Goal: Information Seeking & Learning: Learn about a topic

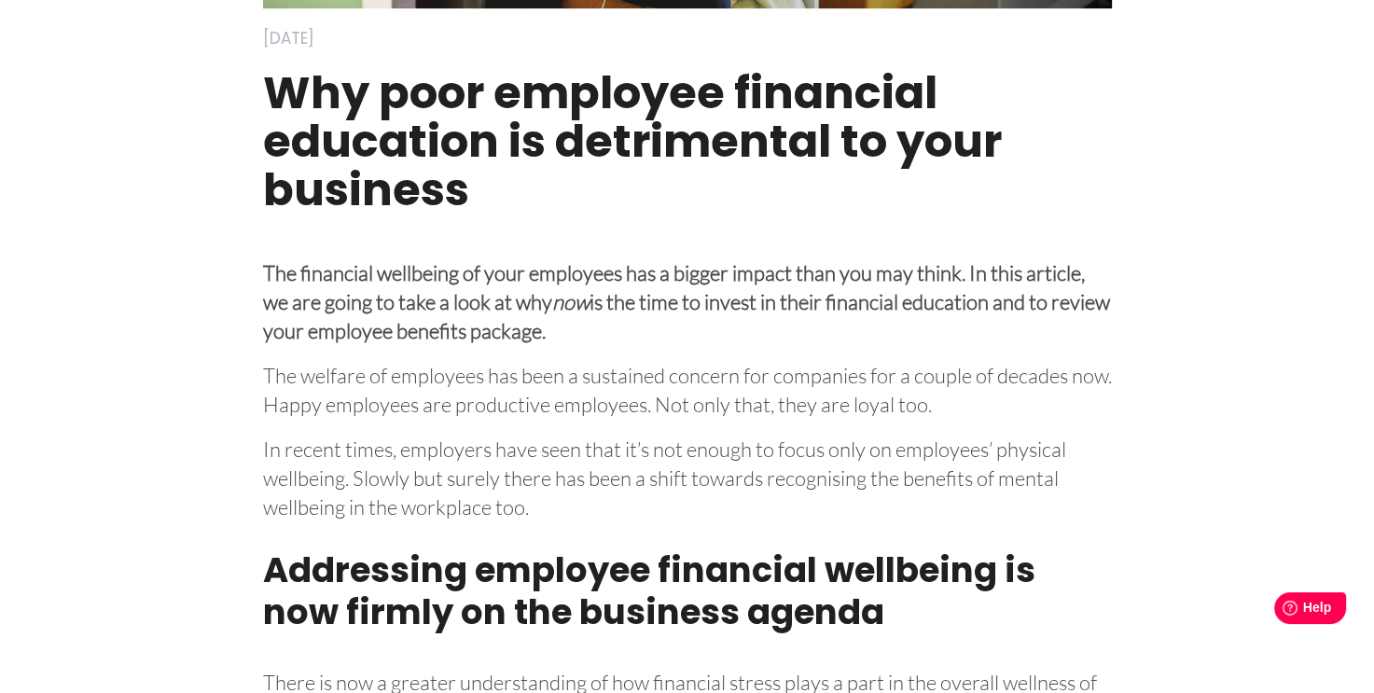
scroll to position [578, 0]
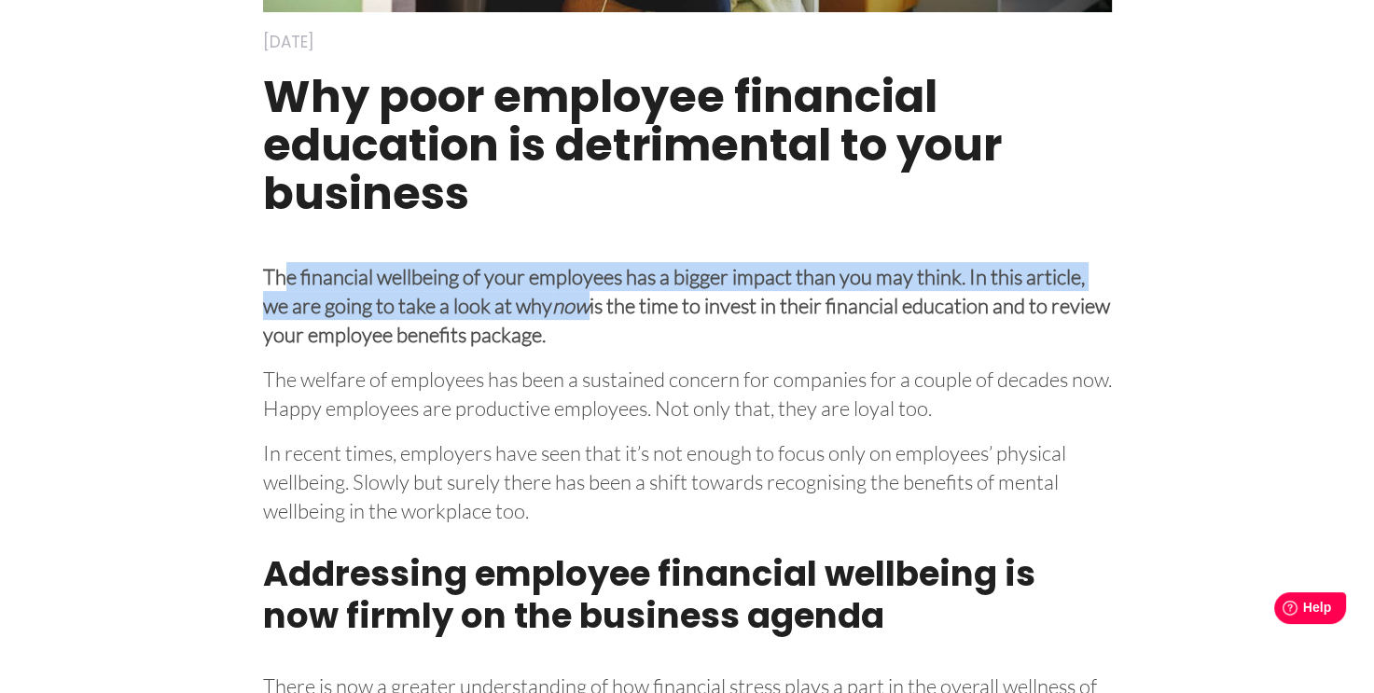
drag, startPoint x: 288, startPoint y: 269, endPoint x: 592, endPoint y: 303, distance: 306.1
click at [592, 303] on p "The financial wellbeing of your employees has a bigger impact than you may thin…" at bounding box center [687, 302] width 849 height 93
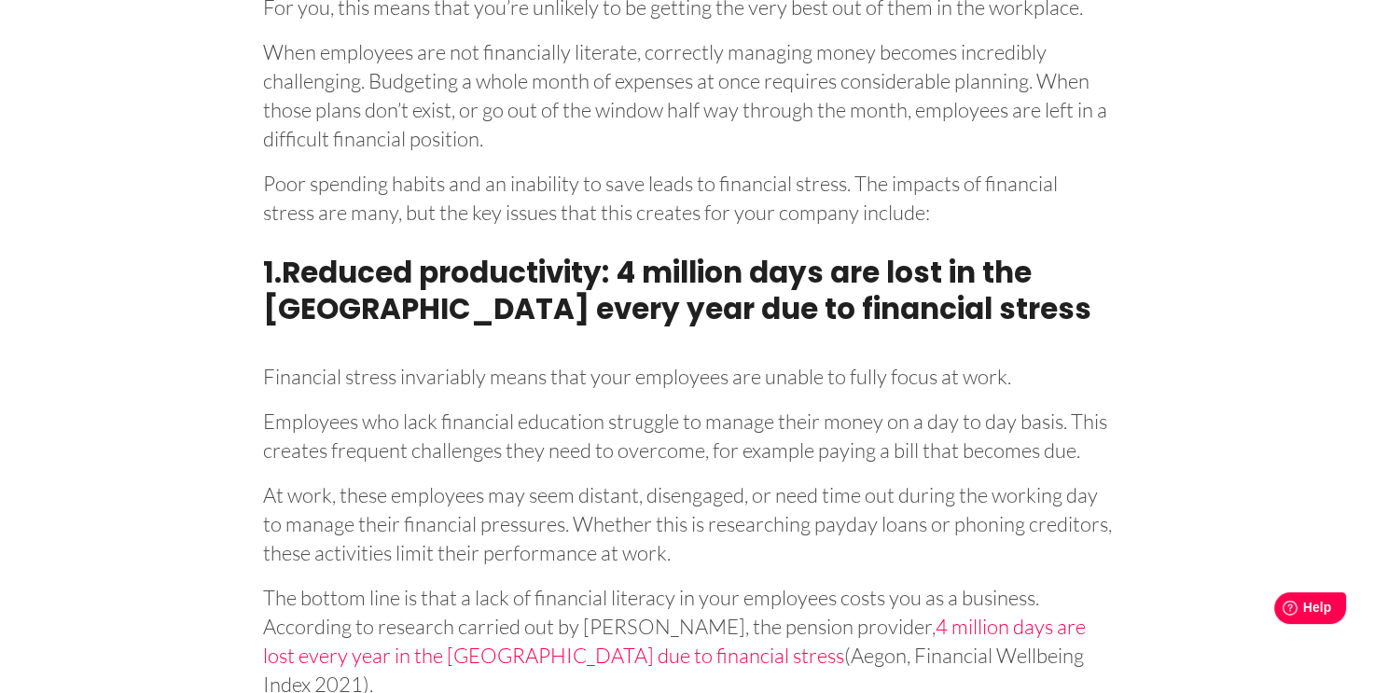
scroll to position [2528, 0]
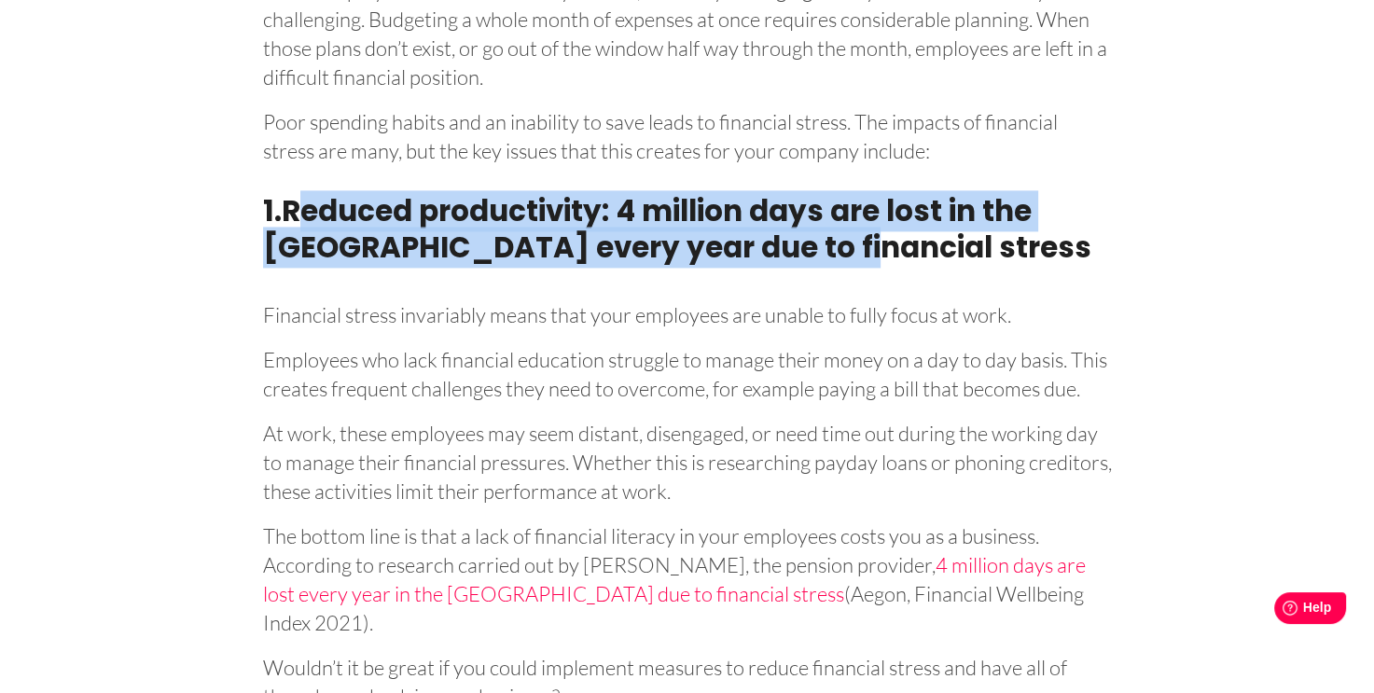
drag, startPoint x: 298, startPoint y: 210, endPoint x: 795, endPoint y: 249, distance: 498.8
click at [795, 249] on h3 "1. Reduced productivity: 4 million days are lost in the [GEOGRAPHIC_DATA] every…" at bounding box center [687, 234] width 849 height 101
drag, startPoint x: 795, startPoint y: 249, endPoint x: 754, endPoint y: 257, distance: 41.7
click at [754, 257] on strong "Reduced productivity: 4 million days are lost in the [GEOGRAPHIC_DATA] every ye…" at bounding box center [677, 228] width 828 height 77
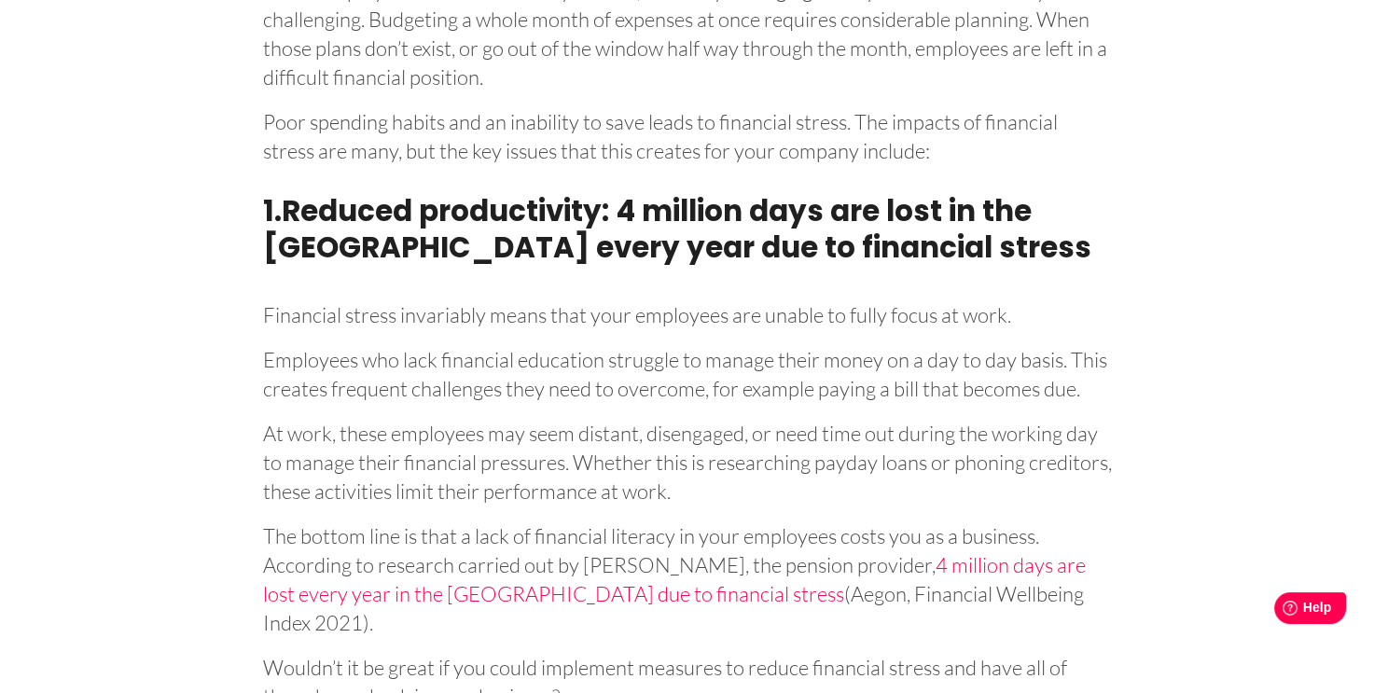
click at [769, 343] on p "Employees who lack financial education struggle to manage their money on a day …" at bounding box center [687, 371] width 849 height 64
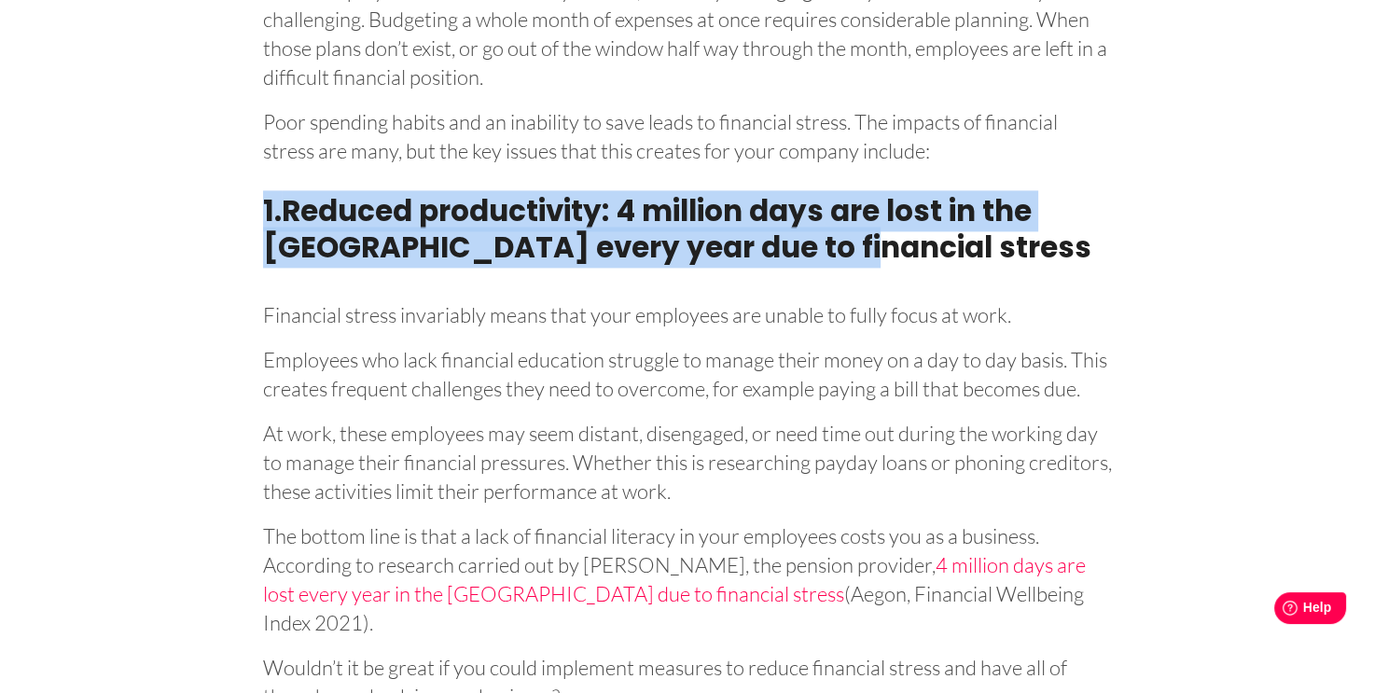
drag, startPoint x: 257, startPoint y: 201, endPoint x: 789, endPoint y: 256, distance: 535.6
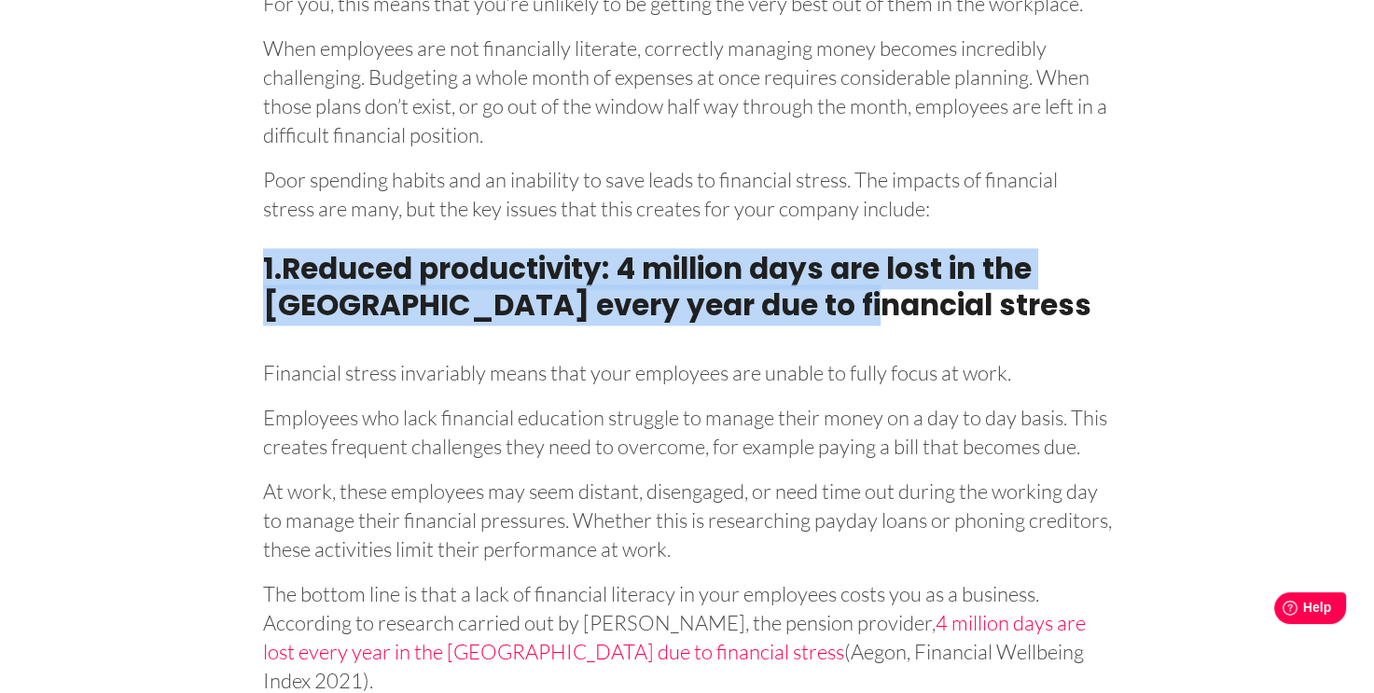
scroll to position [2472, 0]
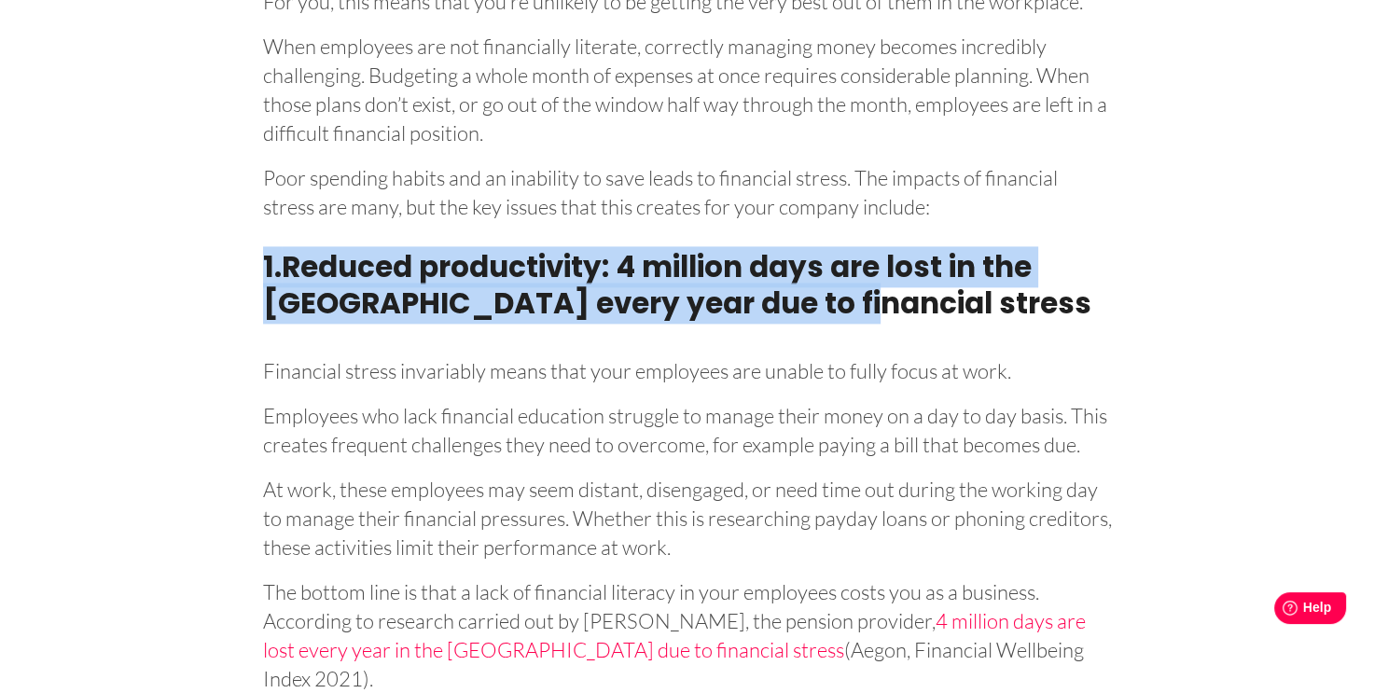
click at [789, 256] on strong "Reduced productivity: 4 million days are lost in the [GEOGRAPHIC_DATA] every ye…" at bounding box center [677, 284] width 828 height 77
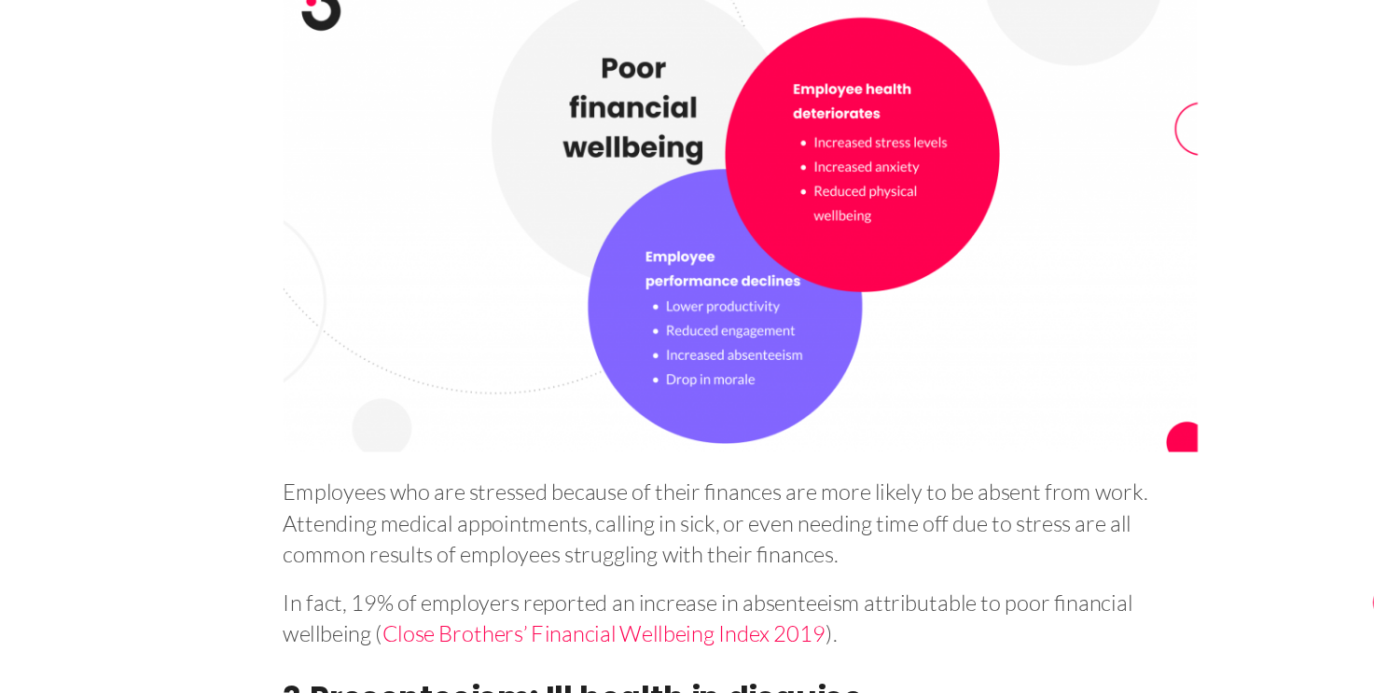
scroll to position [3609, 0]
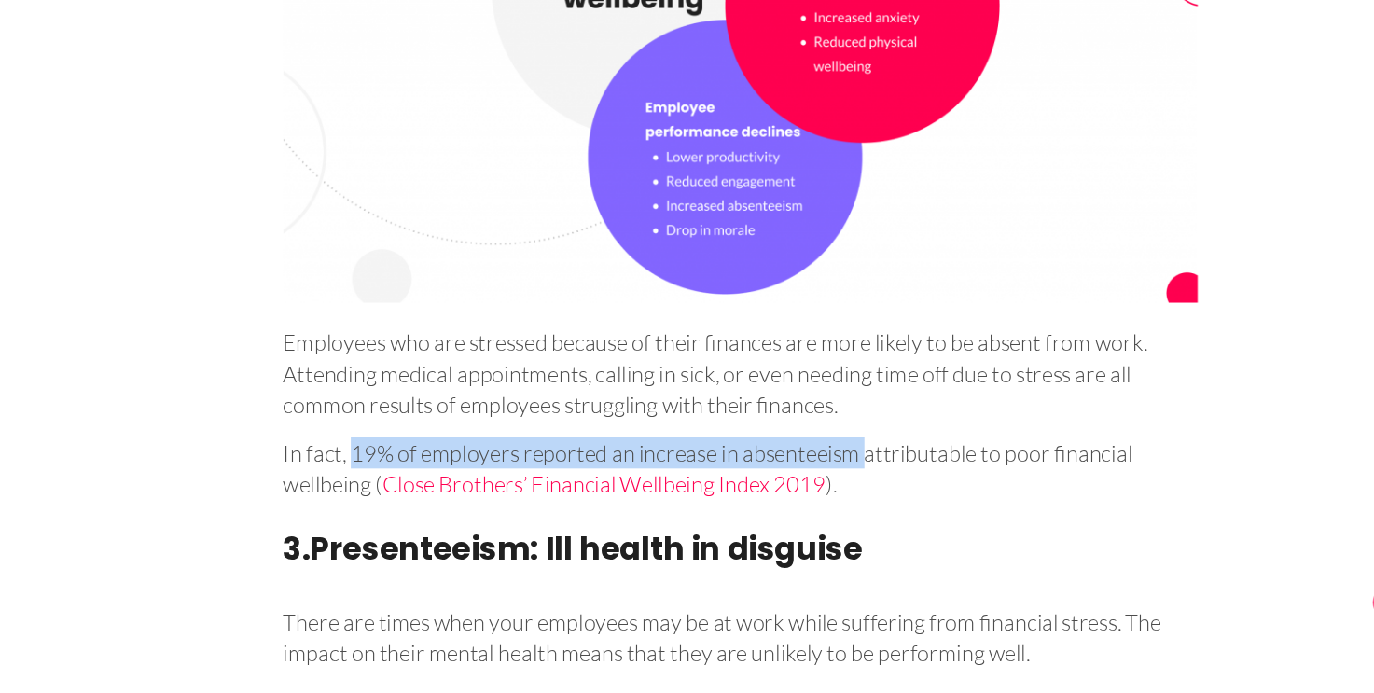
drag, startPoint x: 327, startPoint y: 435, endPoint x: 802, endPoint y: 443, distance: 475.0
click at [802, 449] on p "In fact, 19% of employers reported an increase in absenteeism attributable to p…" at bounding box center [687, 481] width 849 height 64
click at [804, 451] on p "In fact, 19% of employers reported an increase in absenteeism attributable to p…" at bounding box center [687, 481] width 849 height 64
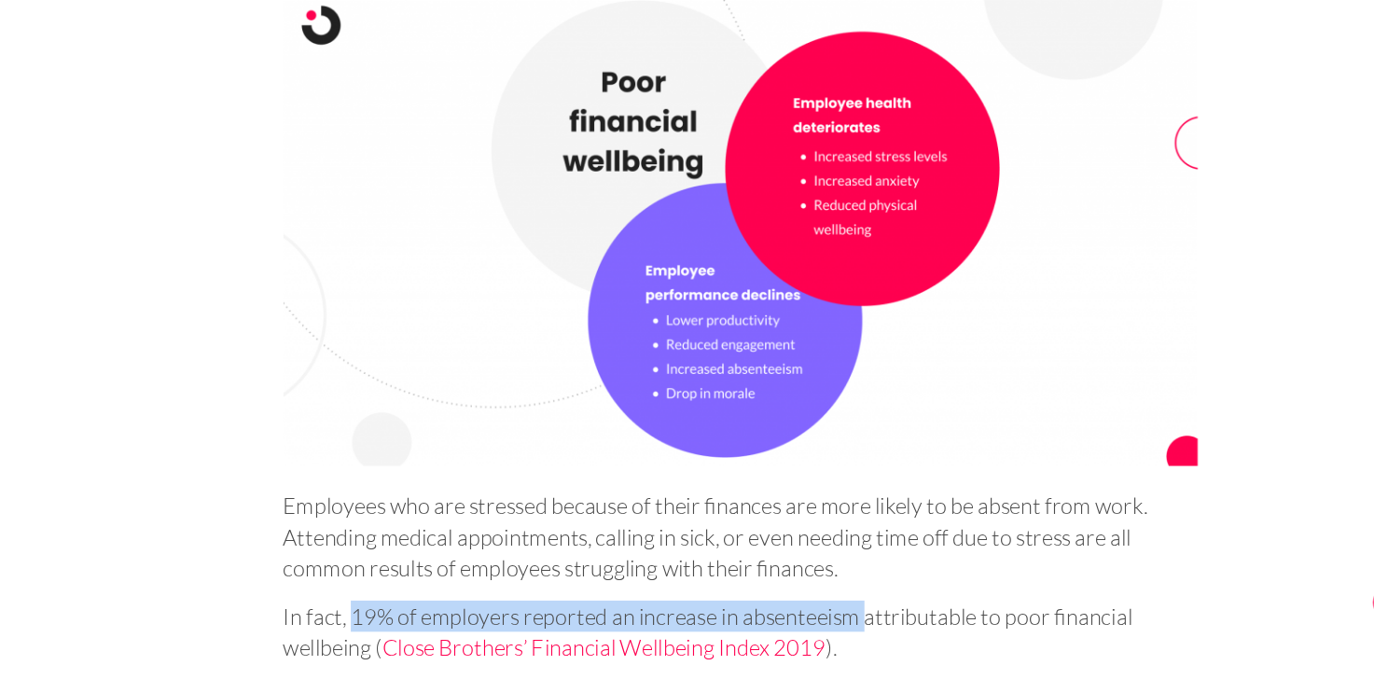
scroll to position [3624, 0]
